Goal: Information Seeking & Learning: Learn about a topic

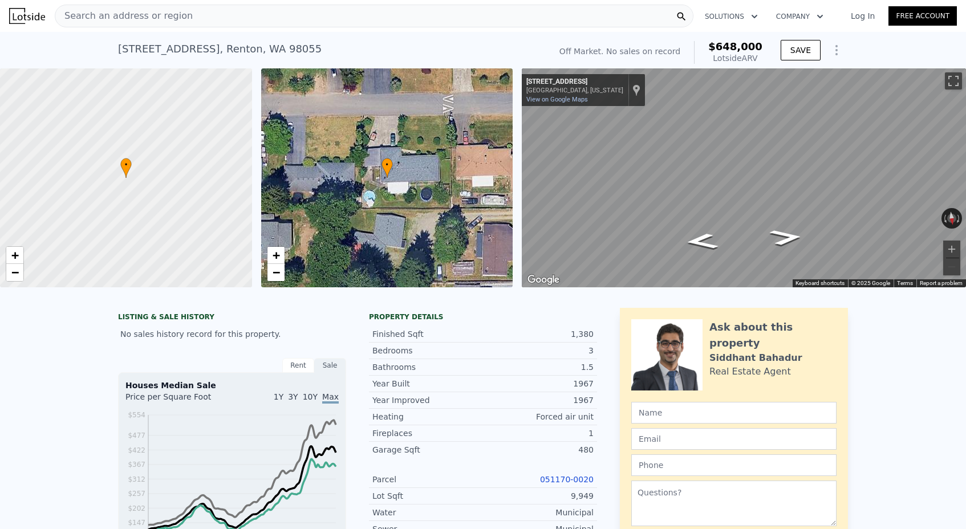
scroll to position [-2, 0]
click at [181, 25] on div "Search an address or region" at bounding box center [374, 16] width 639 height 23
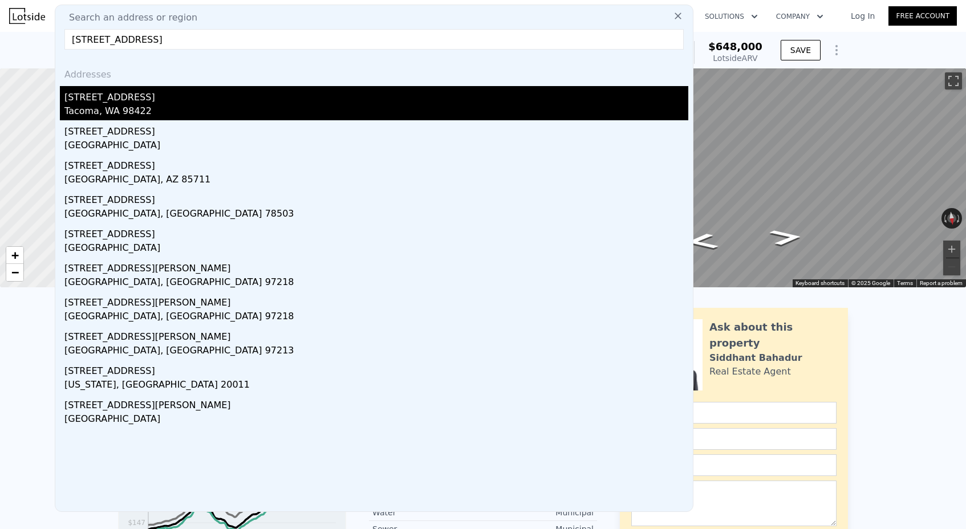
type input "[STREET_ADDRESS]"
click at [164, 96] on div "[STREET_ADDRESS]" at bounding box center [376, 95] width 624 height 18
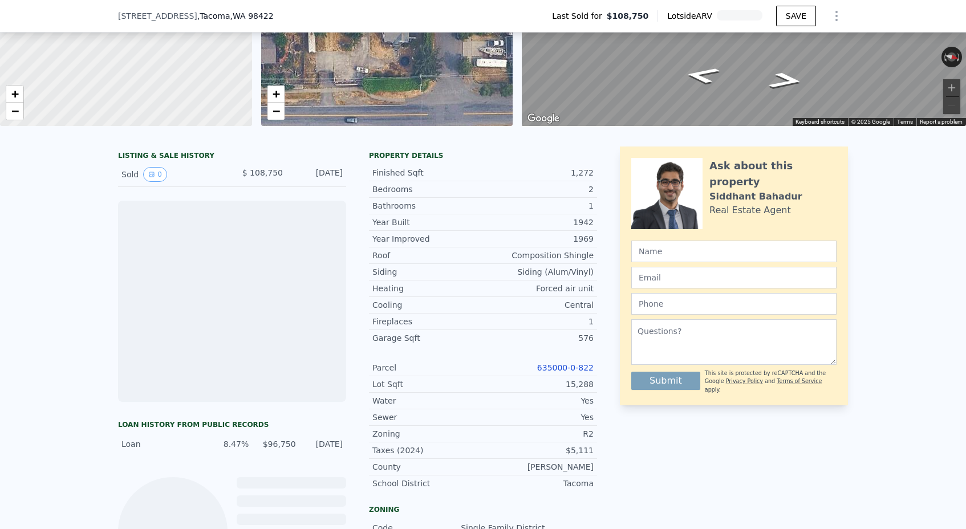
scroll to position [233, 0]
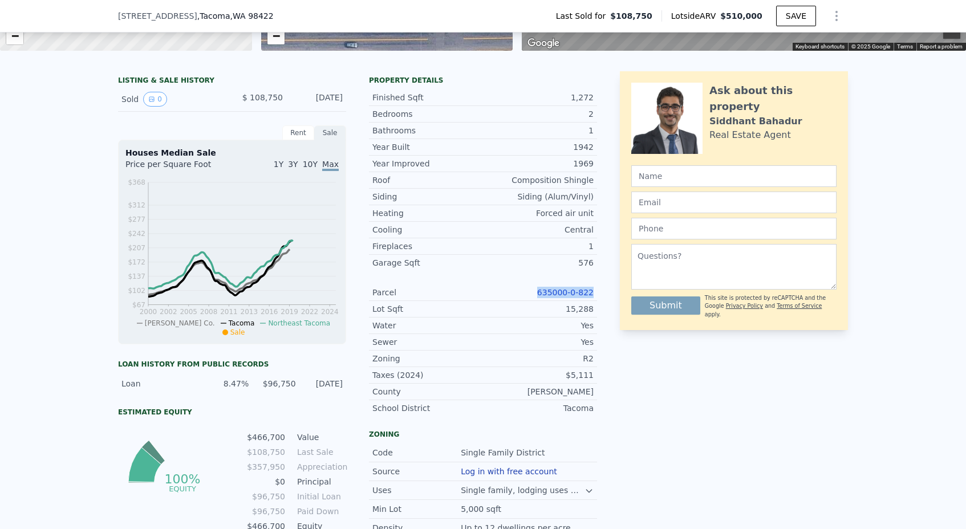
drag, startPoint x: 534, startPoint y: 290, endPoint x: 606, endPoint y: 290, distance: 71.3
click at [606, 290] on div "LISTING & SALE HISTORY Sold 0 $ 108,750 [DATE] Rent Sale Rent over time Price p…" at bounding box center [483, 360] width 730 height 579
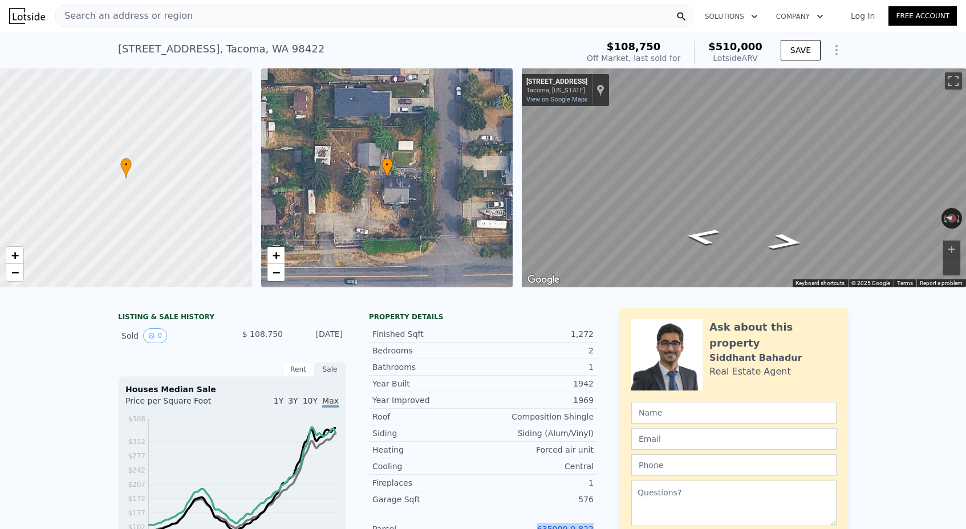
scroll to position [0, 0]
click at [209, 4] on div "Search an address or region Solutions Company Open main menu Log In Free Account" at bounding box center [483, 15] width 948 height 27
click at [206, 20] on div "Search an address or region" at bounding box center [374, 16] width 639 height 23
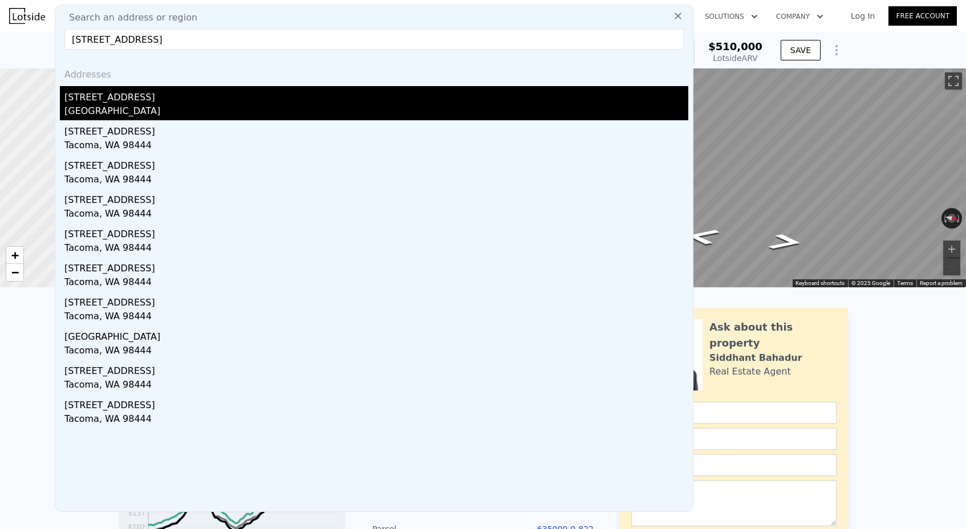
type input "[STREET_ADDRESS]"
click at [151, 99] on div "[STREET_ADDRESS]" at bounding box center [376, 95] width 624 height 18
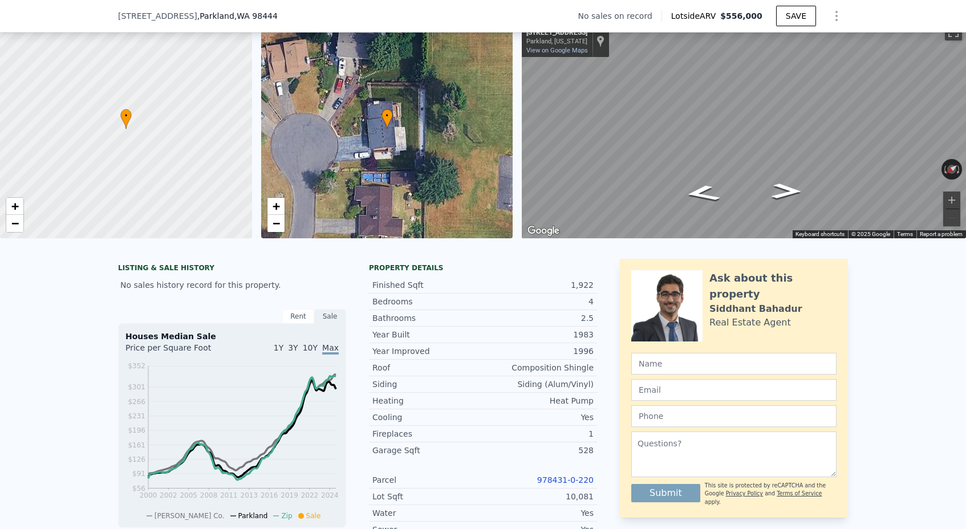
scroll to position [277, 0]
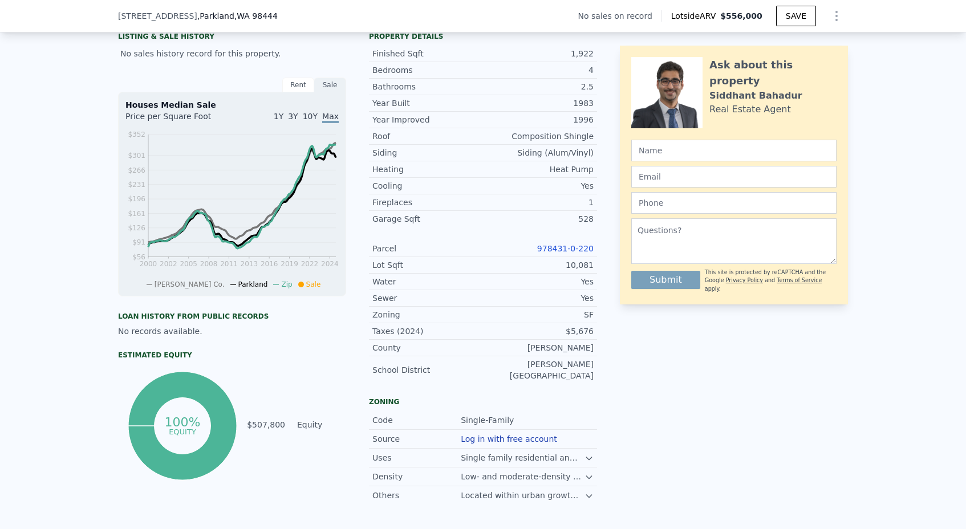
click at [571, 253] on div "978431-0-220" at bounding box center [538, 248] width 111 height 11
click at [568, 247] on link "978431-0-220" at bounding box center [565, 248] width 56 height 9
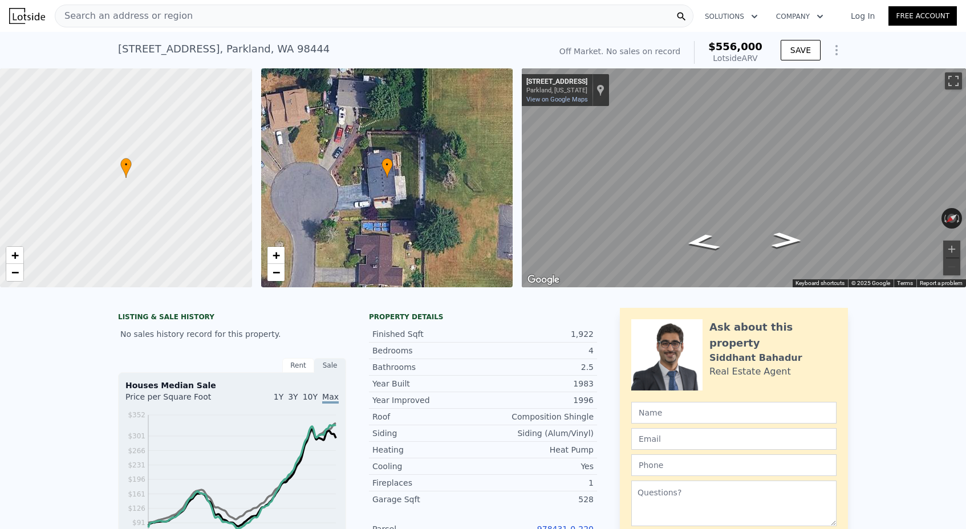
scroll to position [-2, 0]
click at [155, 17] on span "Search an address or region" at bounding box center [123, 16] width 137 height 14
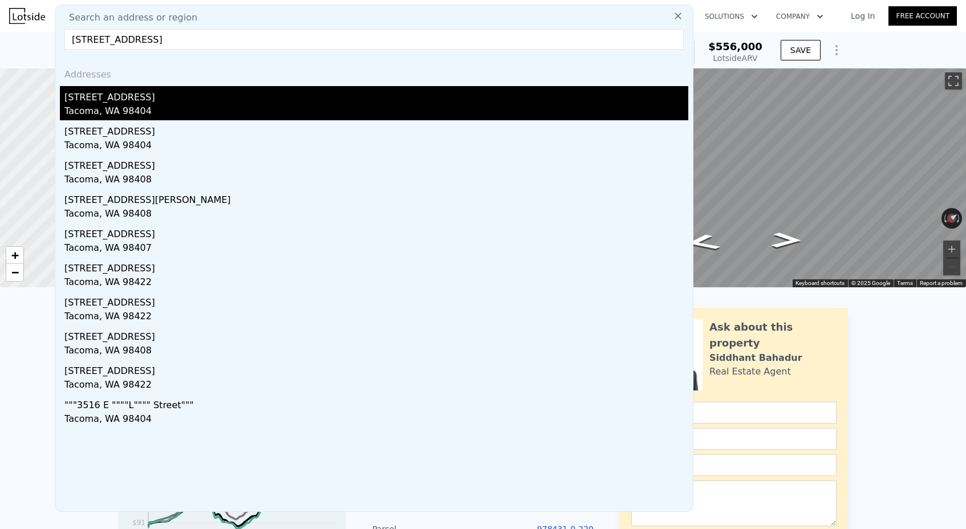
type input "[STREET_ADDRESS]"
click at [151, 98] on div "[STREET_ADDRESS]" at bounding box center [376, 95] width 624 height 18
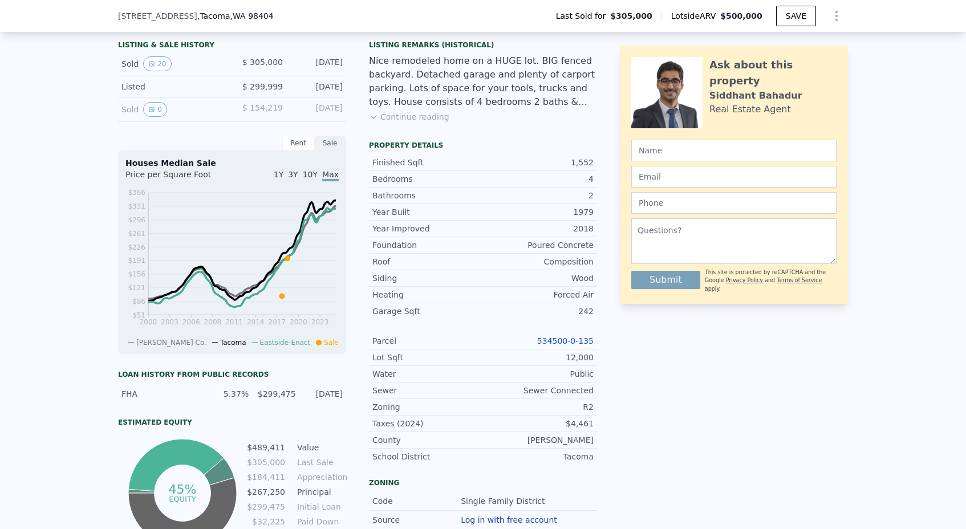
scroll to position [304, 0]
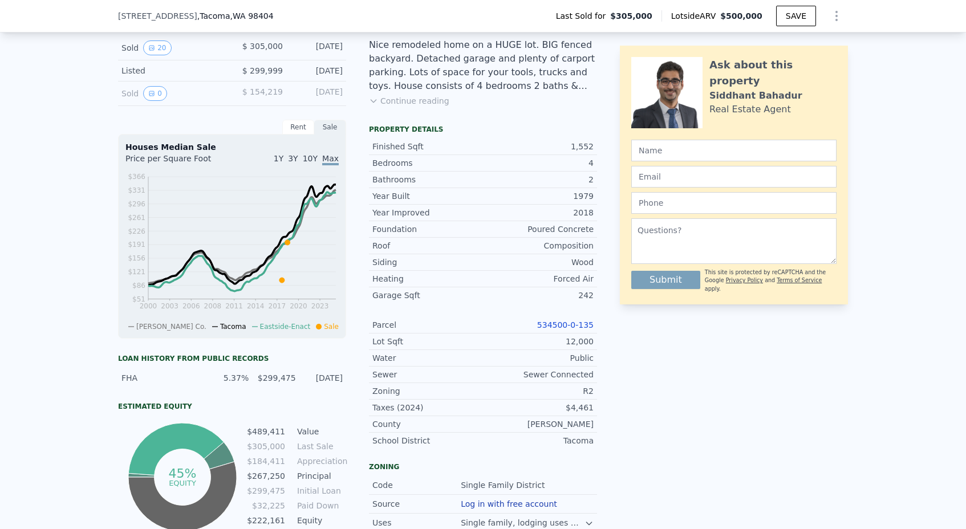
click at [542, 322] on link "534500-0-135" at bounding box center [565, 324] width 56 height 9
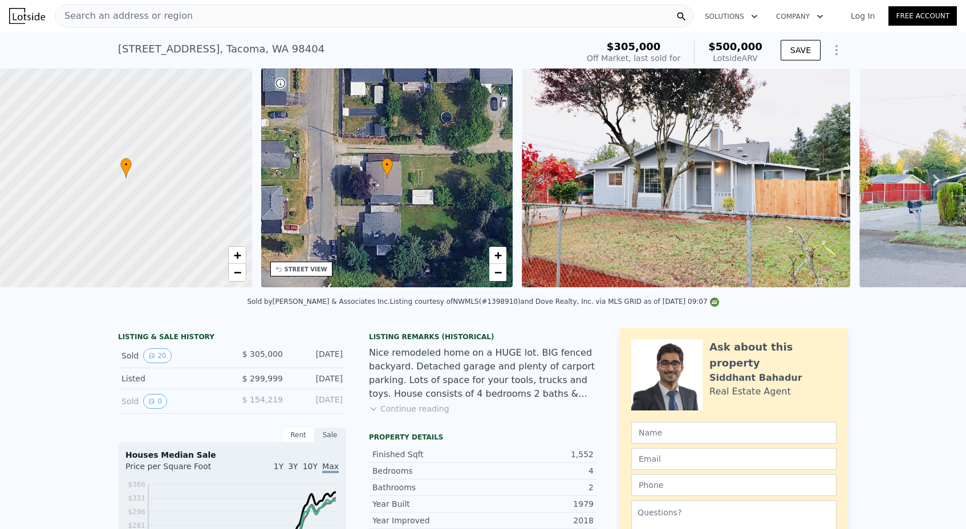
scroll to position [0, 0]
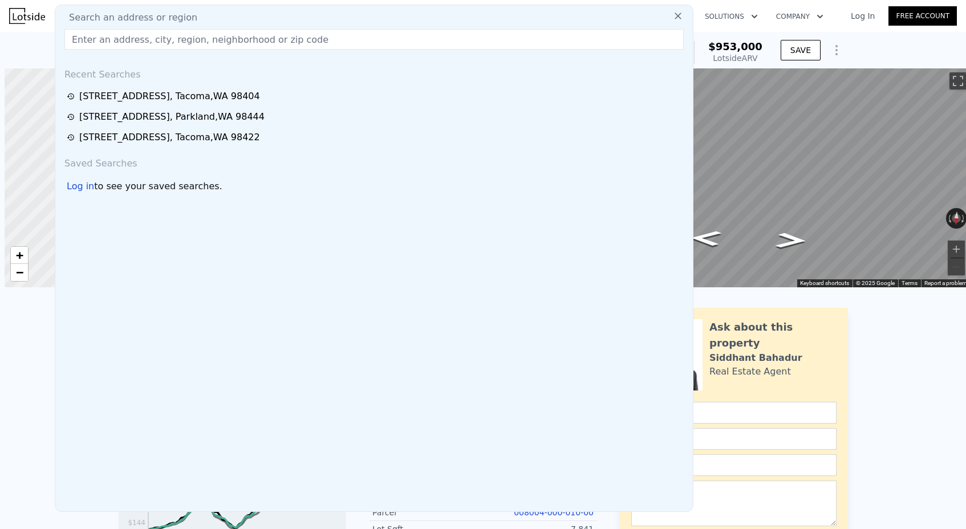
scroll to position [0, 5]
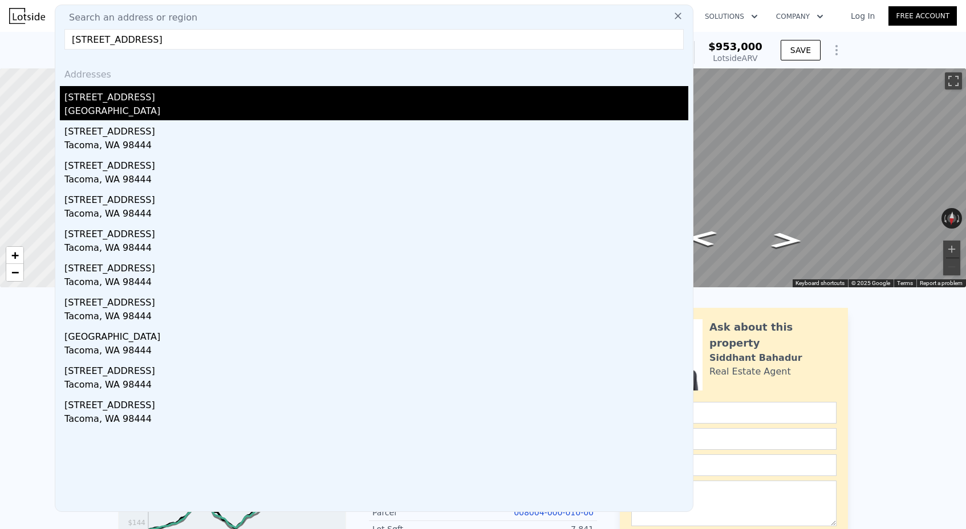
type input "[STREET_ADDRESS]"
click at [153, 104] on div "[STREET_ADDRESS]" at bounding box center [376, 95] width 624 height 18
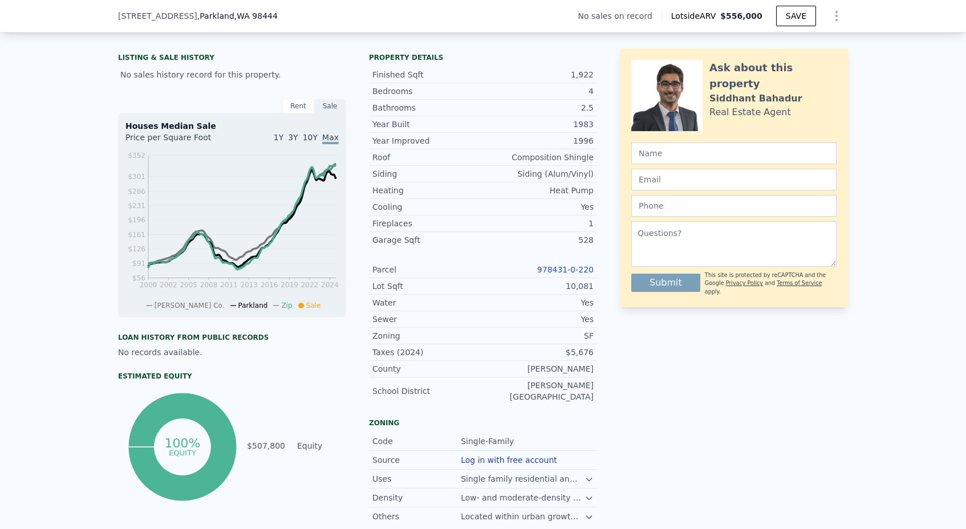
scroll to position [125, 0]
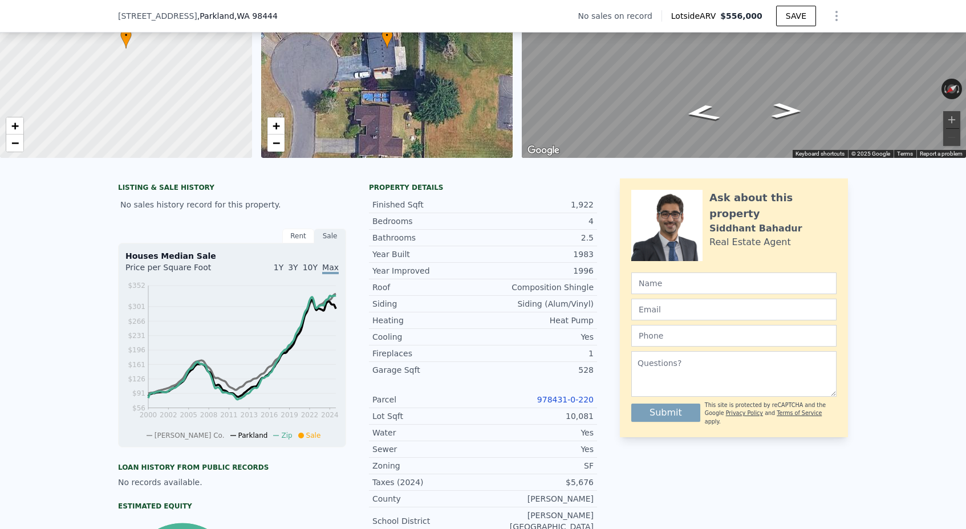
click at [562, 399] on link "978431-0-220" at bounding box center [565, 399] width 56 height 9
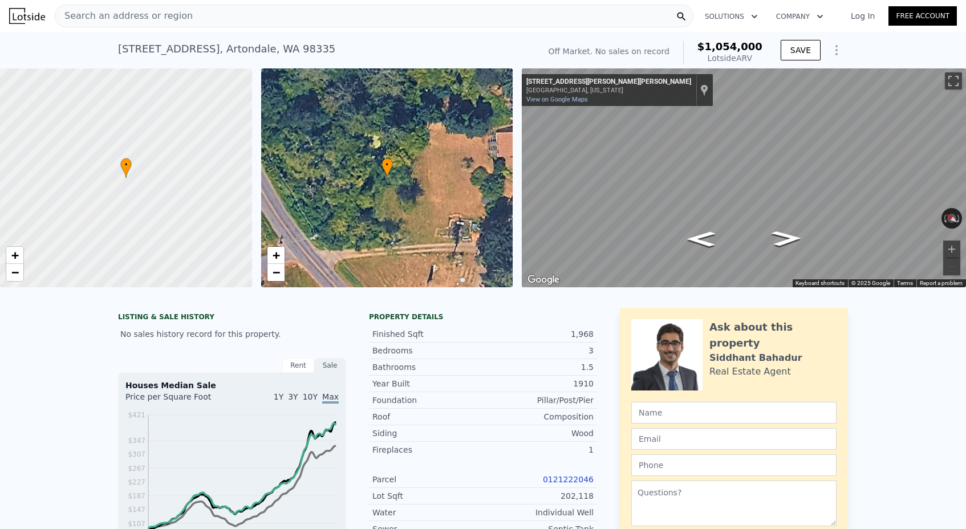
click at [153, 15] on span "Search an address or region" at bounding box center [123, 16] width 137 height 14
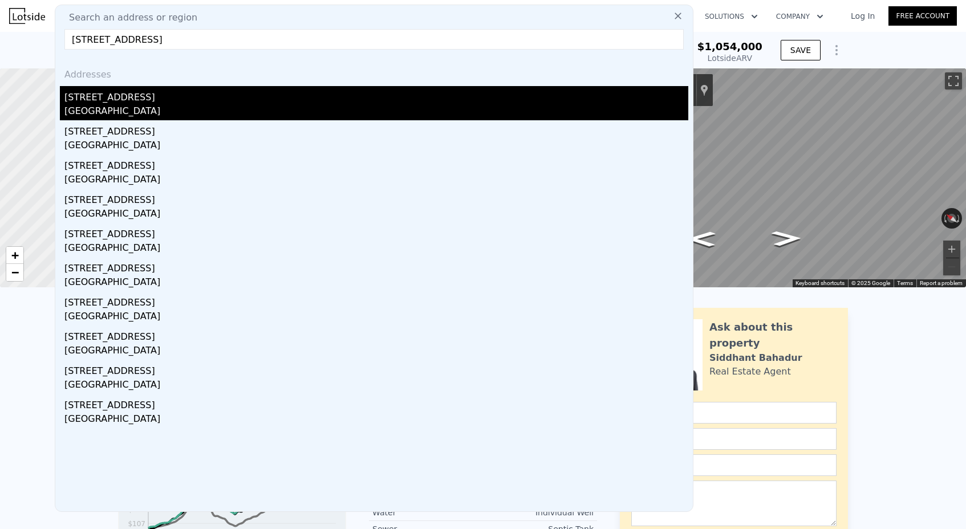
type input "20807 66th Ave E, Spanaway, WA 98387"
click at [125, 94] on div "20807 66th Ave E" at bounding box center [376, 95] width 624 height 18
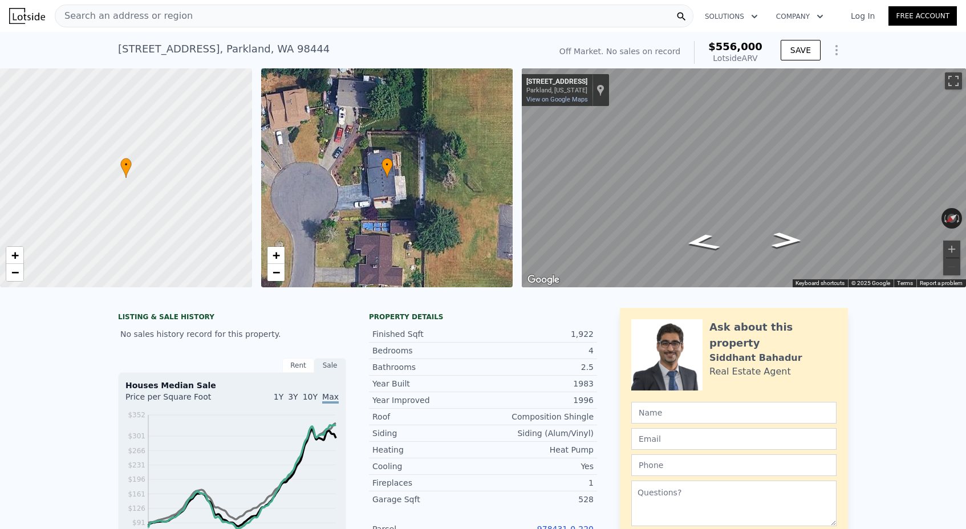
scroll to position [-1, 0]
click at [163, 19] on span "Search an address or region" at bounding box center [123, 16] width 137 height 14
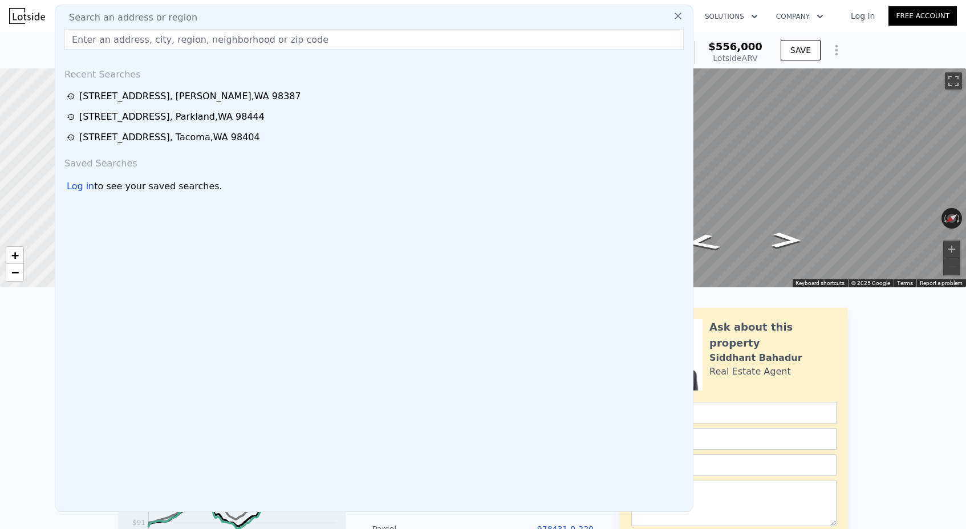
scroll to position [0, 0]
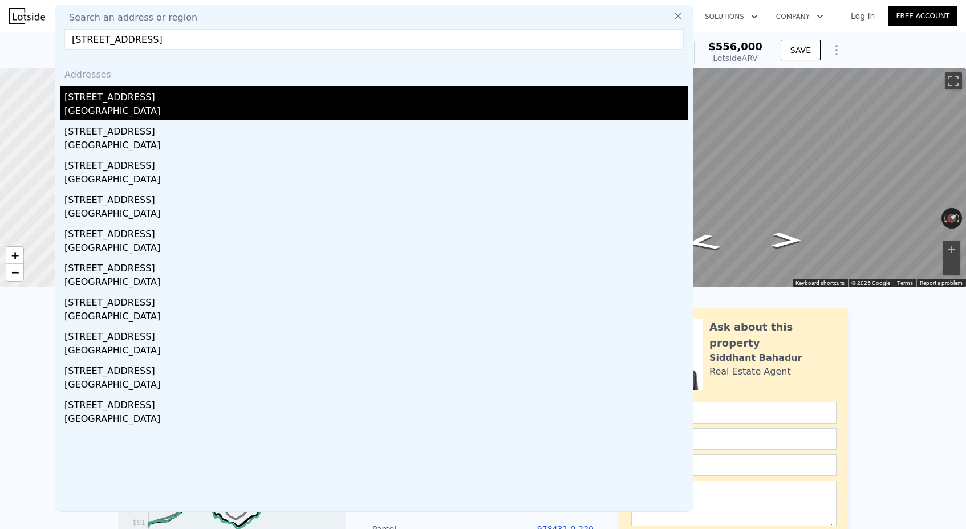
type input "17825 NE 9th St, Bellevue, WA 98008"
click at [154, 107] on div "Bellevue, WA 98008" at bounding box center [376, 112] width 624 height 16
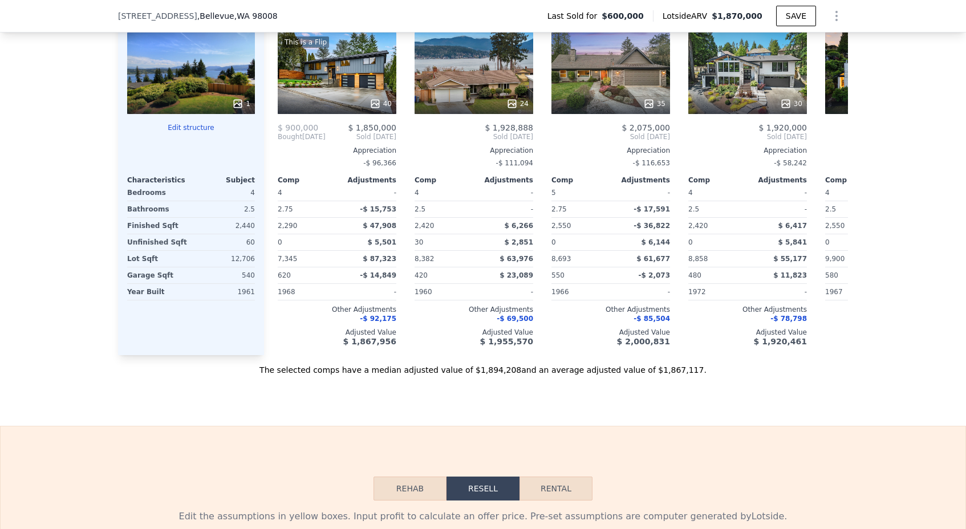
scroll to position [1192, 0]
